Goal: Find specific page/section: Find specific page/section

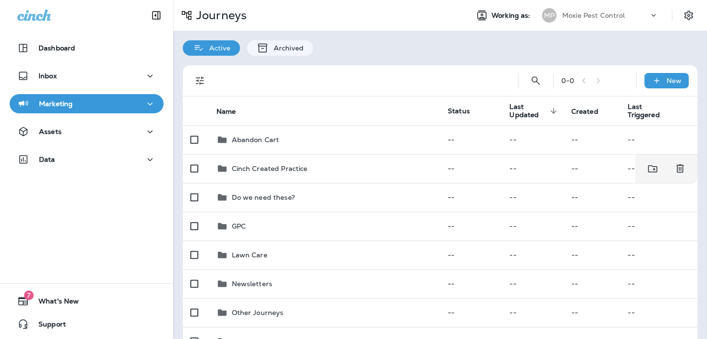
scroll to position [110, 0]
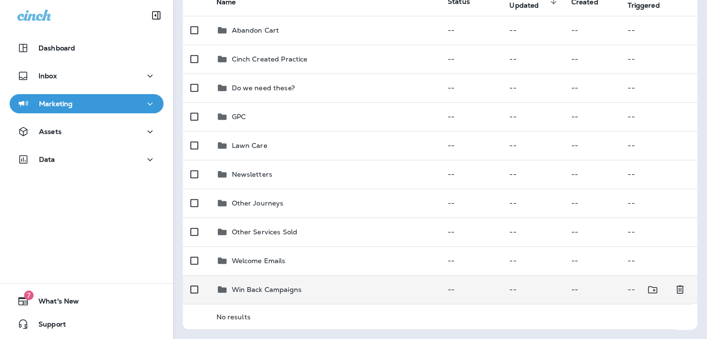
click at [257, 295] on td "Win Back Campaigns" at bounding box center [325, 289] width 232 height 29
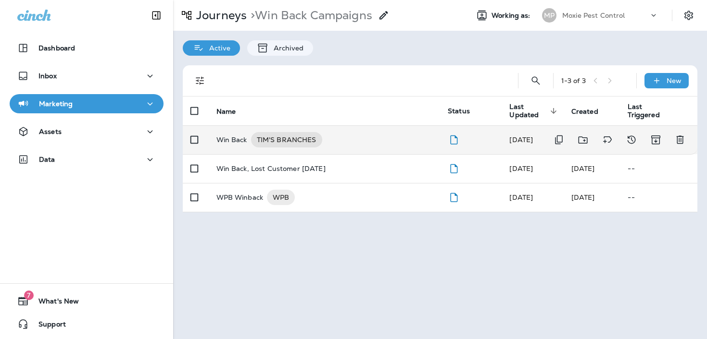
click at [235, 133] on p "Win Back" at bounding box center [231, 139] width 31 height 15
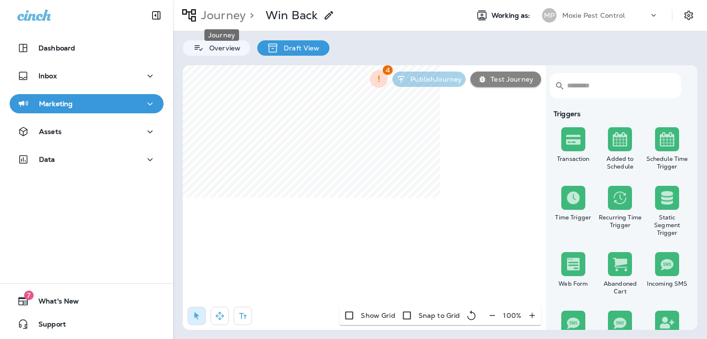
click at [224, 14] on p "Journey" at bounding box center [221, 15] width 49 height 14
